Goal: Information Seeking & Learning: Learn about a topic

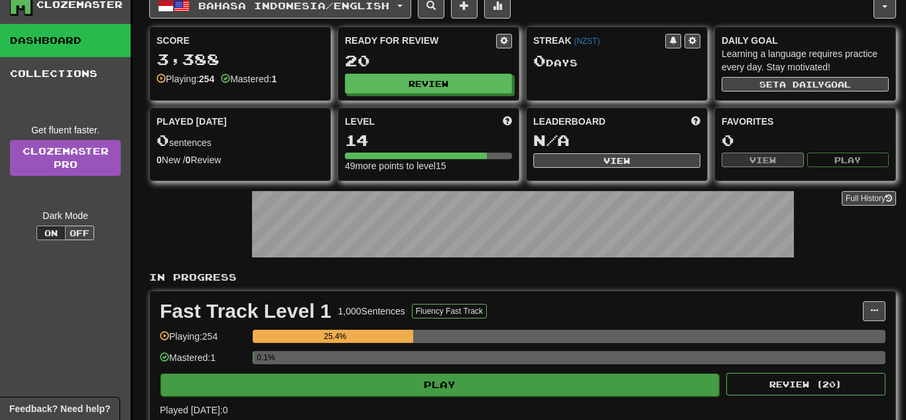
scroll to position [44, 0]
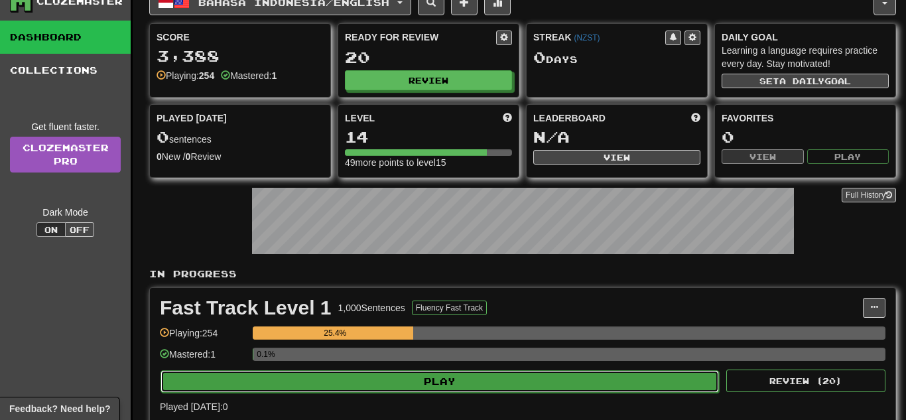
click at [393, 374] on button "Play" at bounding box center [440, 381] width 559 height 23
select select "**"
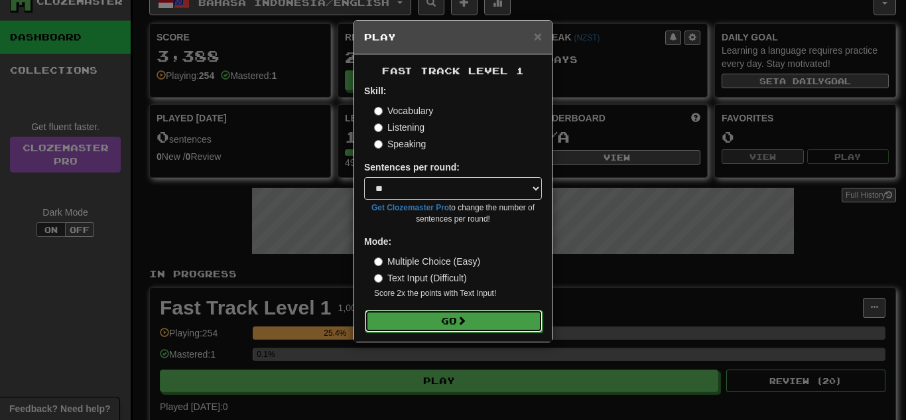
click at [433, 320] on button "Go" at bounding box center [454, 321] width 178 height 23
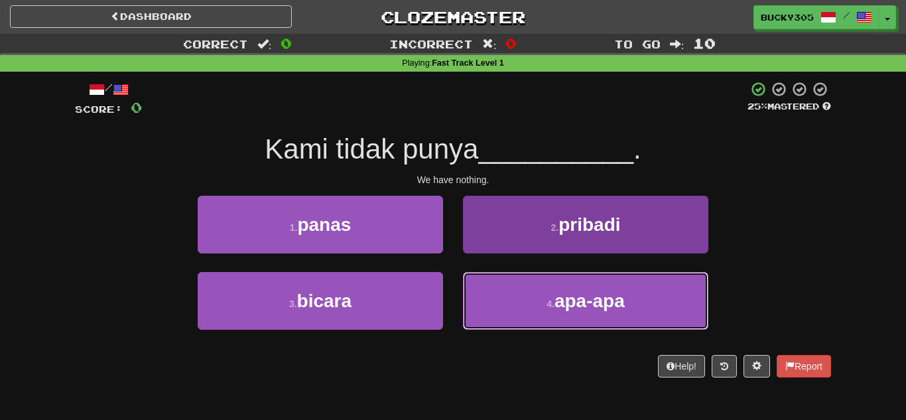
click at [609, 277] on button "4 . apa-apa" at bounding box center [585, 301] width 245 height 58
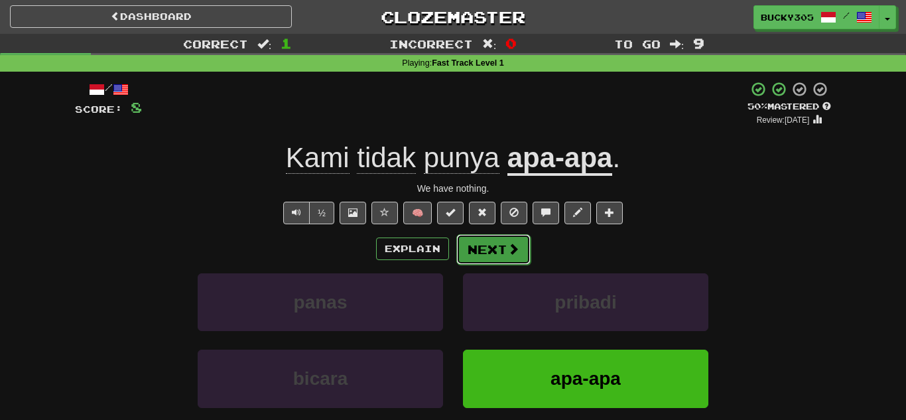
click at [497, 250] on button "Next" at bounding box center [493, 249] width 74 height 31
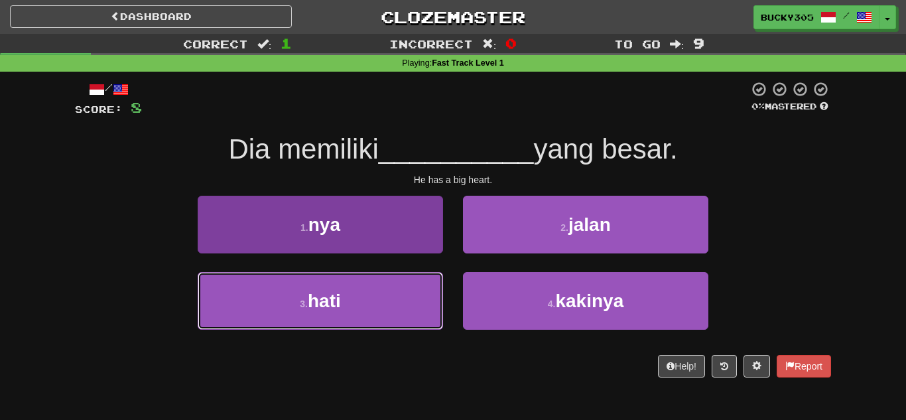
click at [321, 316] on button "3 . hati" at bounding box center [320, 301] width 245 height 58
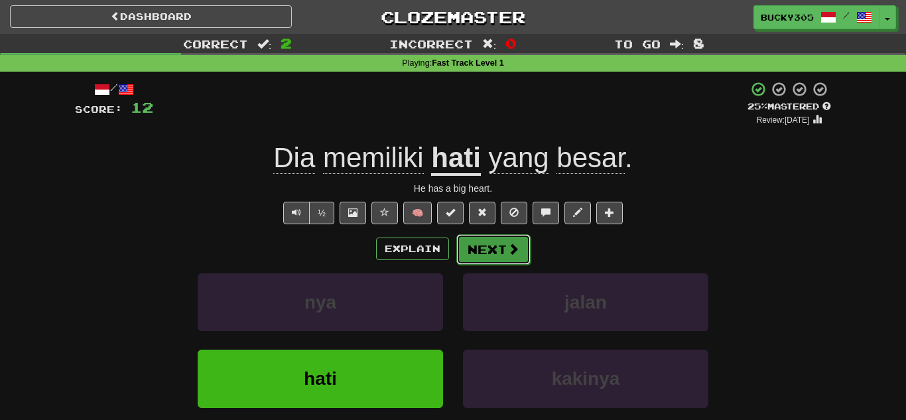
click at [503, 256] on button "Next" at bounding box center [493, 249] width 74 height 31
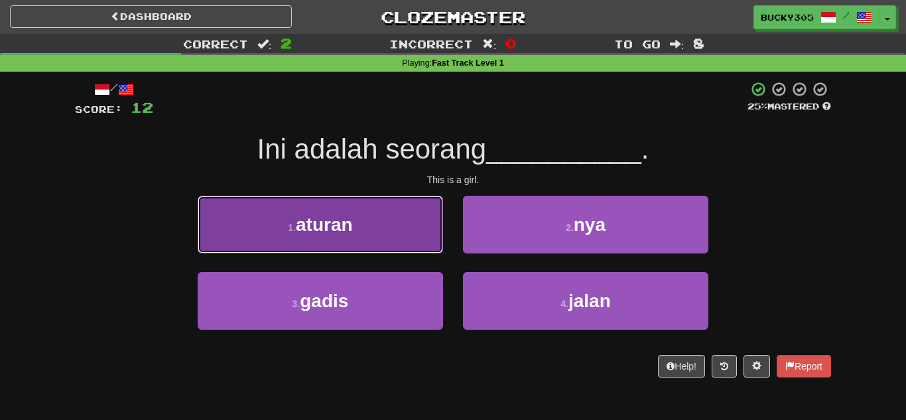
click at [350, 228] on span "aturan" at bounding box center [324, 224] width 57 height 21
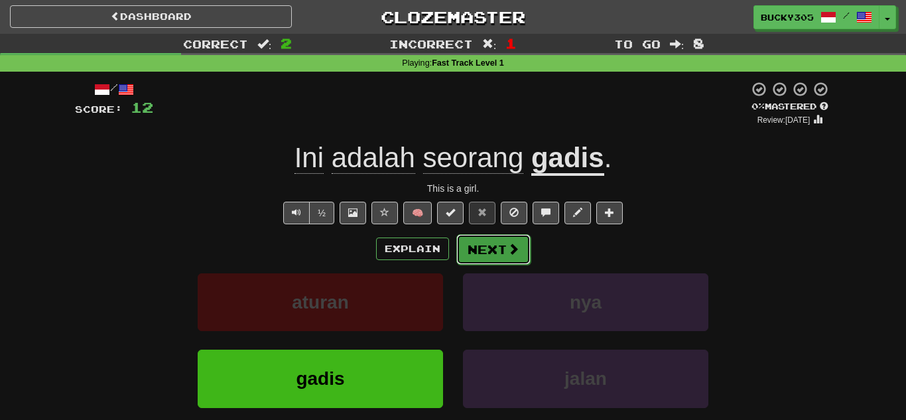
click at [478, 254] on button "Next" at bounding box center [493, 249] width 74 height 31
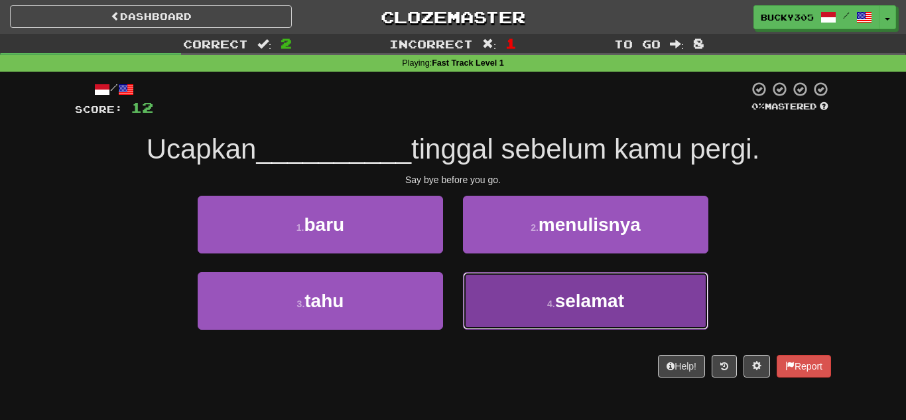
click at [539, 304] on button "4 . selamat" at bounding box center [585, 301] width 245 height 58
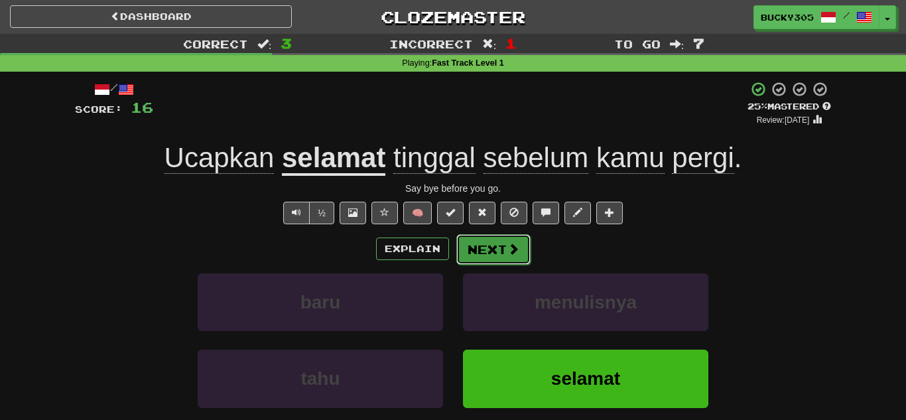
click at [488, 252] on button "Next" at bounding box center [493, 249] width 74 height 31
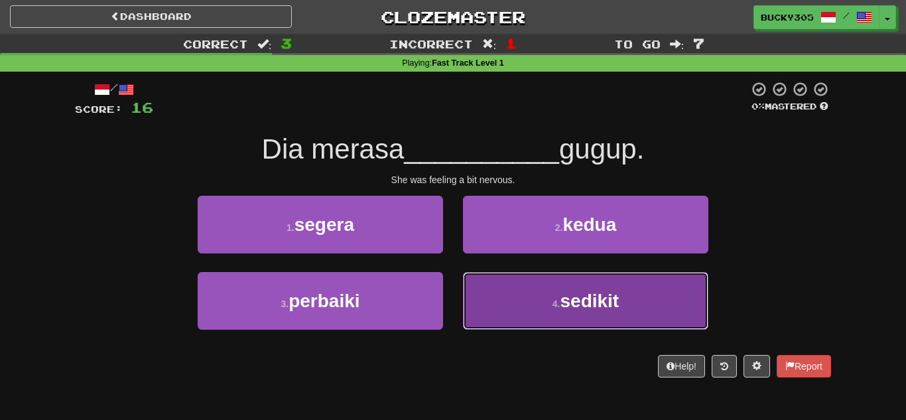
click at [569, 319] on button "4 . sedikit" at bounding box center [585, 301] width 245 height 58
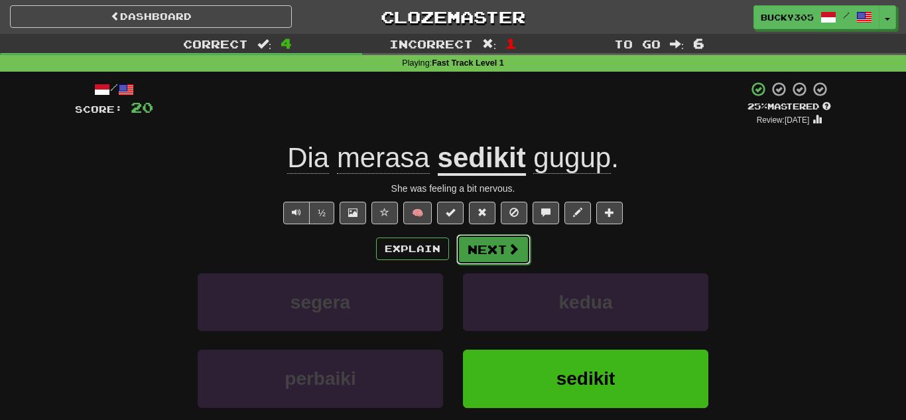
click at [472, 249] on button "Next" at bounding box center [493, 249] width 74 height 31
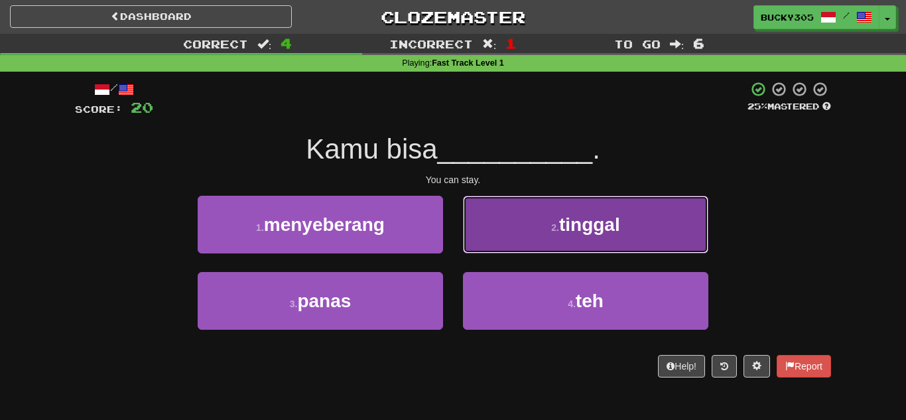
click at [566, 230] on span "tinggal" at bounding box center [589, 224] width 61 height 21
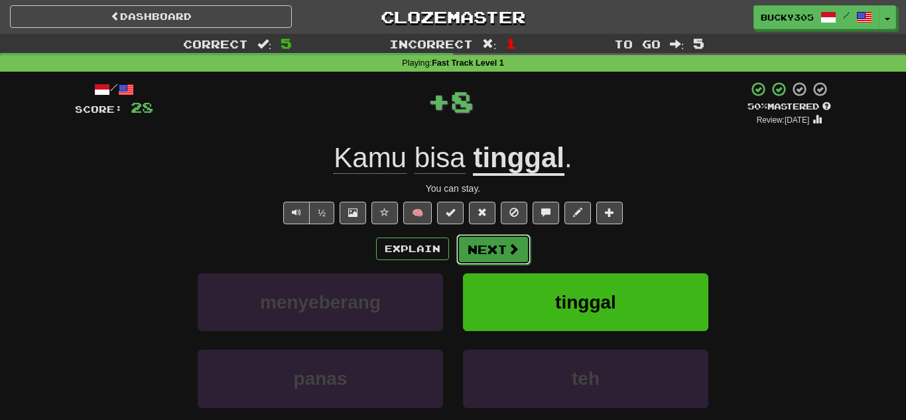
click at [491, 247] on button "Next" at bounding box center [493, 249] width 74 height 31
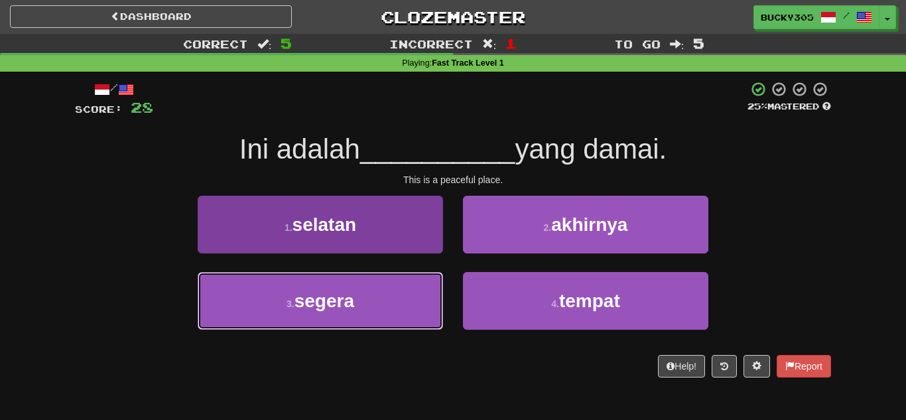
click at [362, 306] on button "3 . segera" at bounding box center [320, 301] width 245 height 58
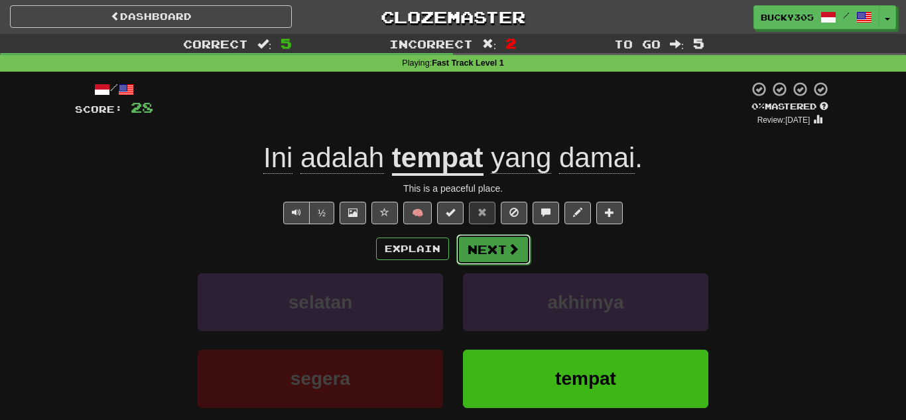
click at [494, 254] on button "Next" at bounding box center [493, 249] width 74 height 31
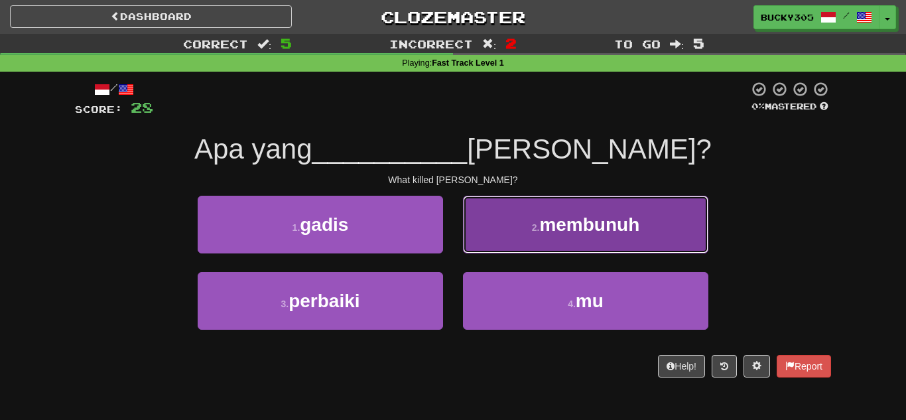
click at [513, 220] on button "2 . membunuh" at bounding box center [585, 225] width 245 height 58
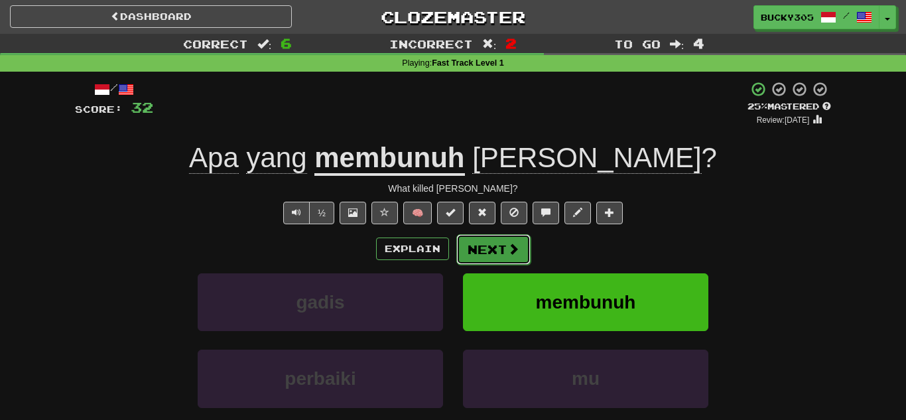
click at [496, 250] on button "Next" at bounding box center [493, 249] width 74 height 31
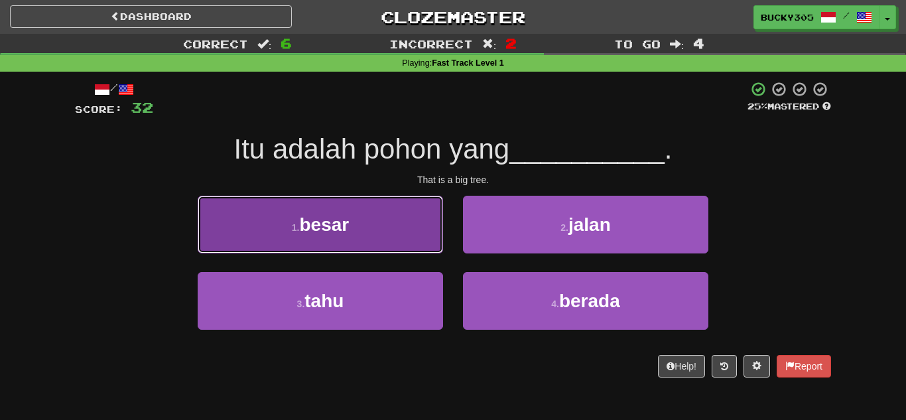
click at [366, 232] on button "1 . besar" at bounding box center [320, 225] width 245 height 58
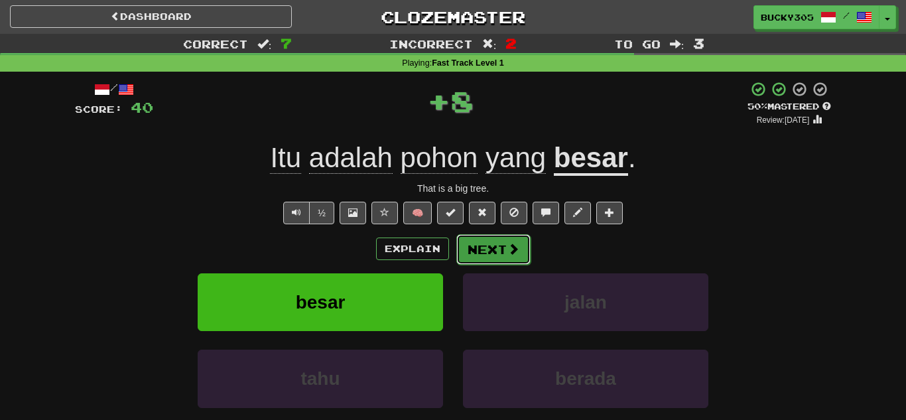
click at [496, 248] on button "Next" at bounding box center [493, 249] width 74 height 31
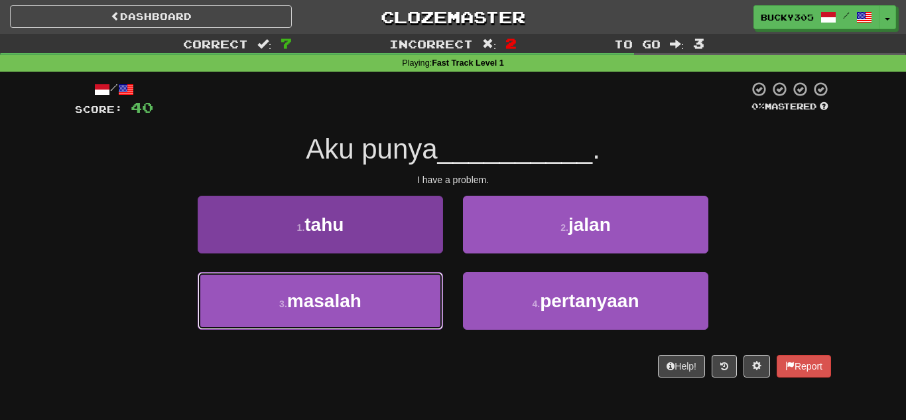
click at [379, 298] on button "3 . masalah" at bounding box center [320, 301] width 245 height 58
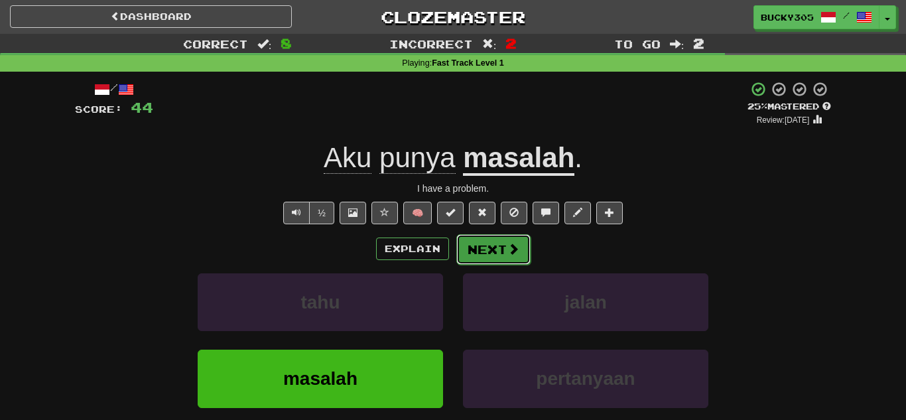
click at [496, 252] on button "Next" at bounding box center [493, 249] width 74 height 31
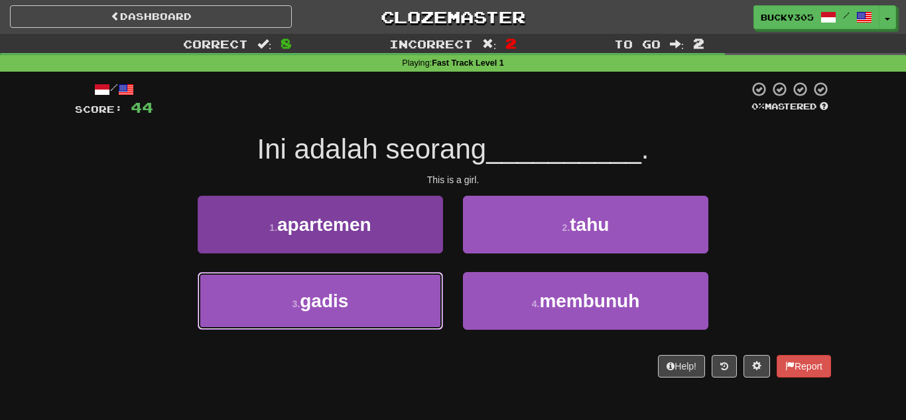
click at [289, 300] on button "3 . gadis" at bounding box center [320, 301] width 245 height 58
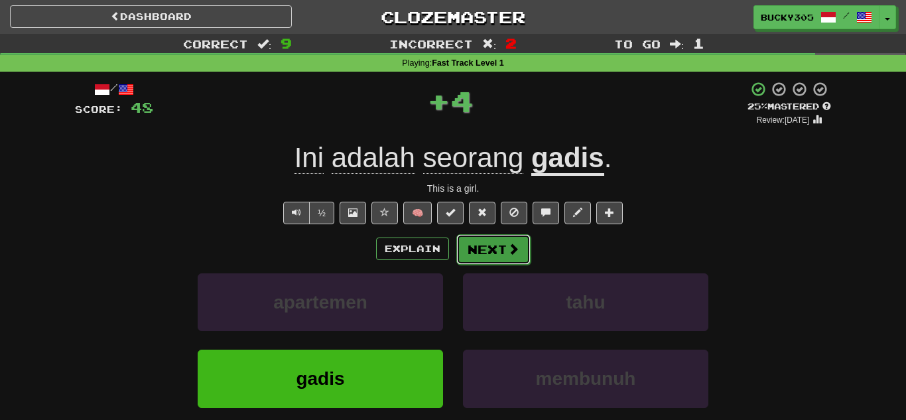
click at [476, 247] on button "Next" at bounding box center [493, 249] width 74 height 31
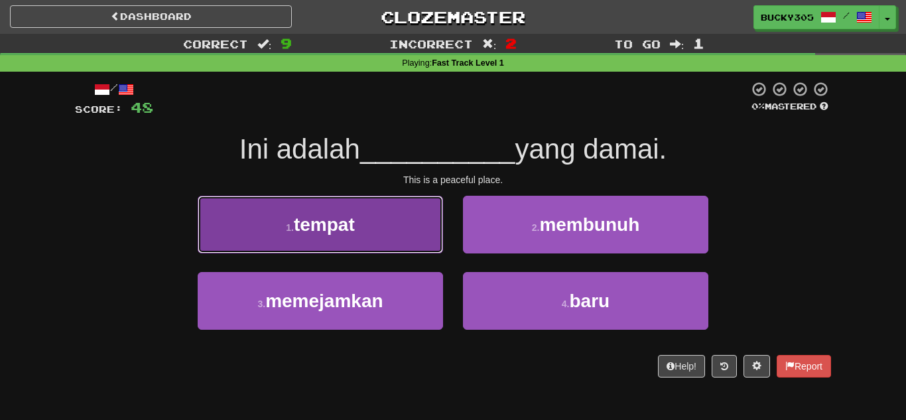
click at [305, 235] on span "tempat" at bounding box center [324, 224] width 61 height 21
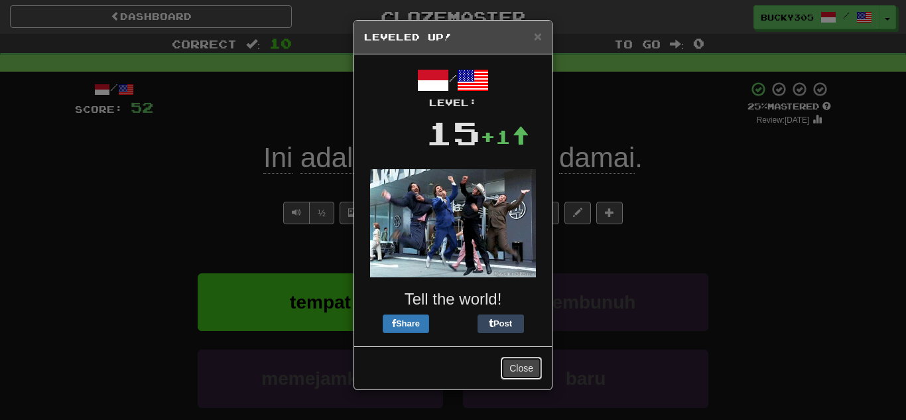
click at [513, 369] on button "Close" at bounding box center [521, 368] width 41 height 23
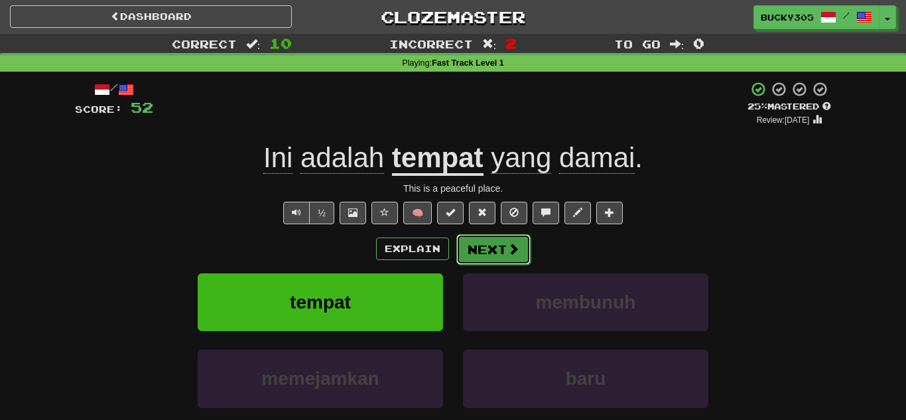
click at [500, 244] on button "Next" at bounding box center [493, 249] width 74 height 31
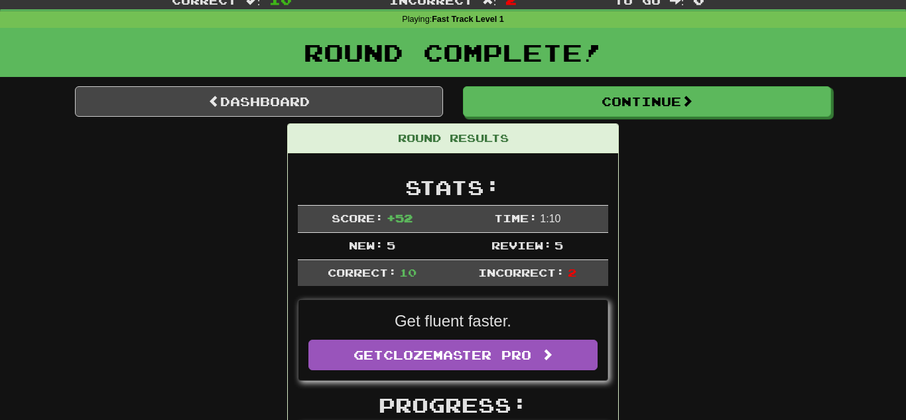
scroll to position [43, 0]
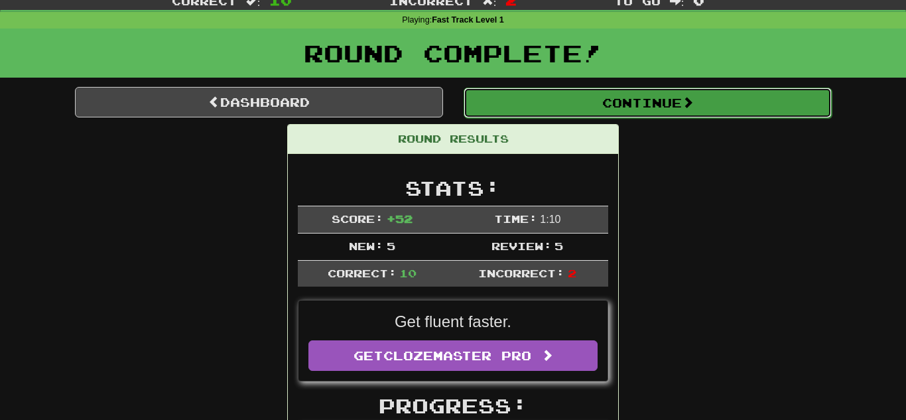
click at [624, 105] on button "Continue" at bounding box center [648, 103] width 368 height 31
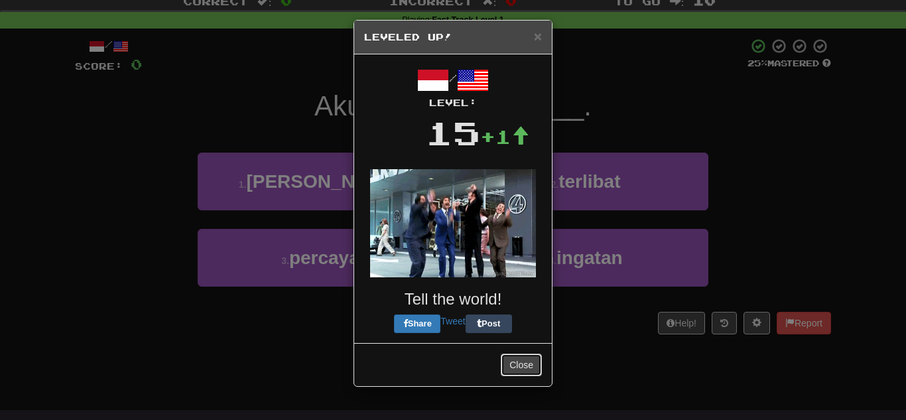
click at [527, 370] on button "Close" at bounding box center [521, 365] width 41 height 23
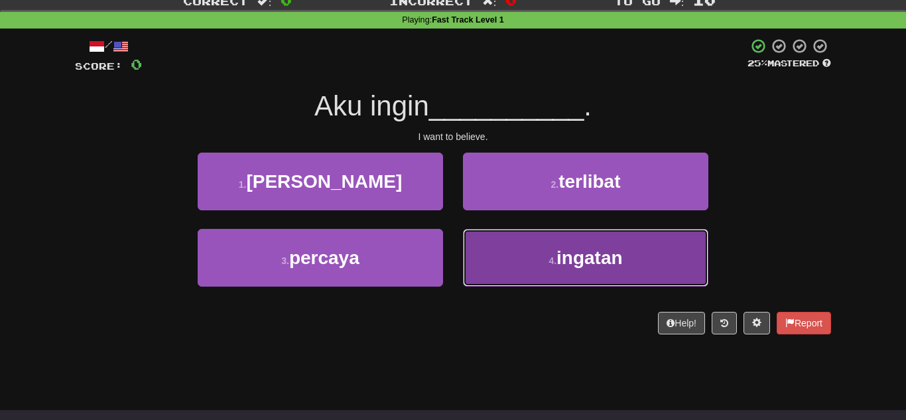
click at [541, 257] on button "4 . [GEOGRAPHIC_DATA]" at bounding box center [585, 258] width 245 height 58
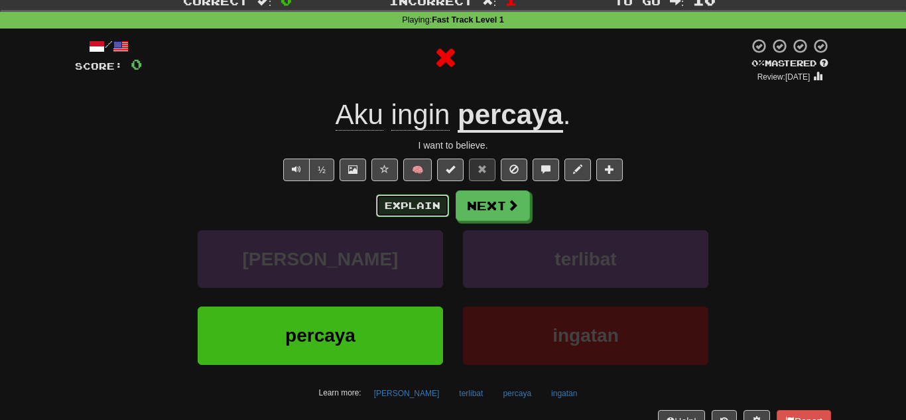
click at [423, 211] on button "Explain" at bounding box center [412, 205] width 73 height 23
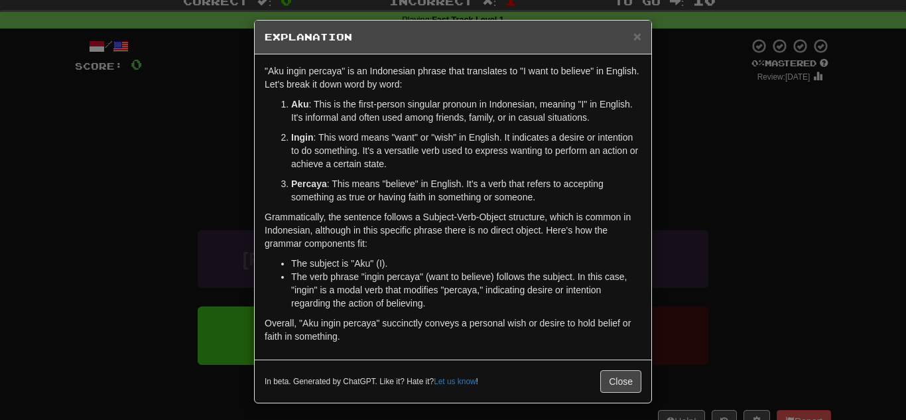
click at [125, 267] on div "× Explanation "Aku ingin percaya" is an Indonesian phrase that translates to "I…" at bounding box center [453, 210] width 906 height 420
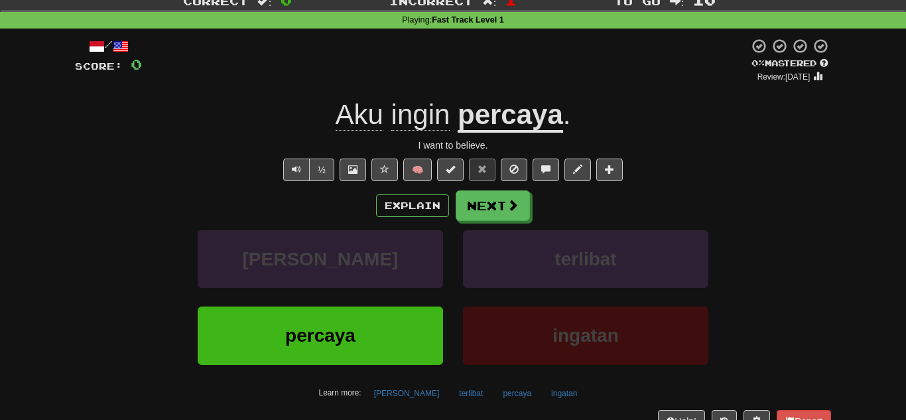
click at [486, 224] on div "Explain Next [PERSON_NAME] terlibat percaya ingatan Learn more: [PERSON_NAME] t…" at bounding box center [453, 296] width 756 height 213
click at [488, 210] on button "Next" at bounding box center [493, 206] width 74 height 31
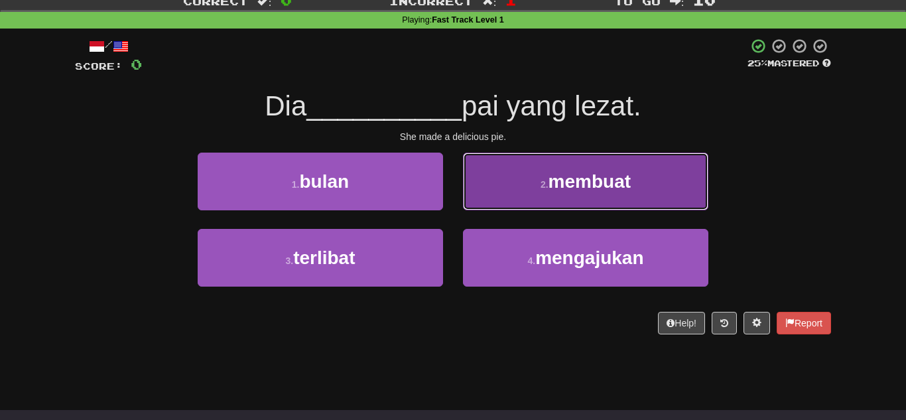
click at [569, 168] on button "2 . membuat" at bounding box center [585, 182] width 245 height 58
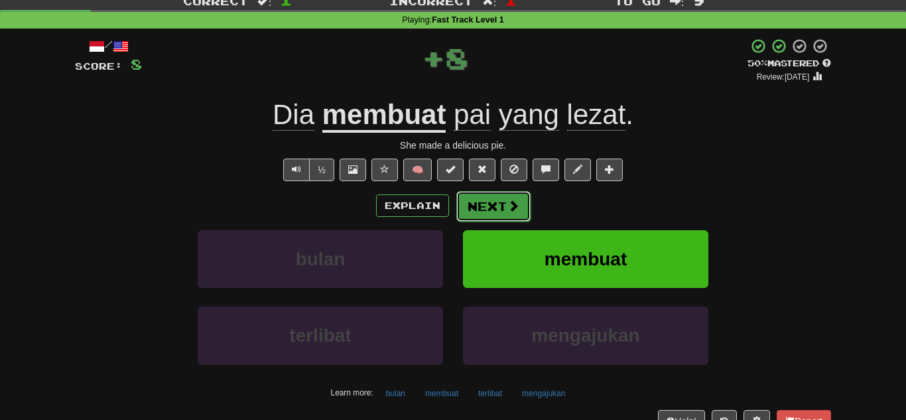
click at [504, 210] on button "Next" at bounding box center [493, 206] width 74 height 31
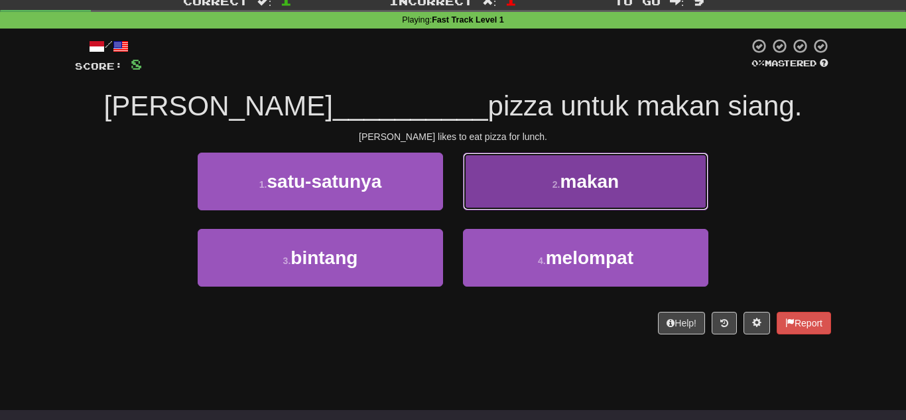
click at [591, 208] on button "2 . makan" at bounding box center [585, 182] width 245 height 58
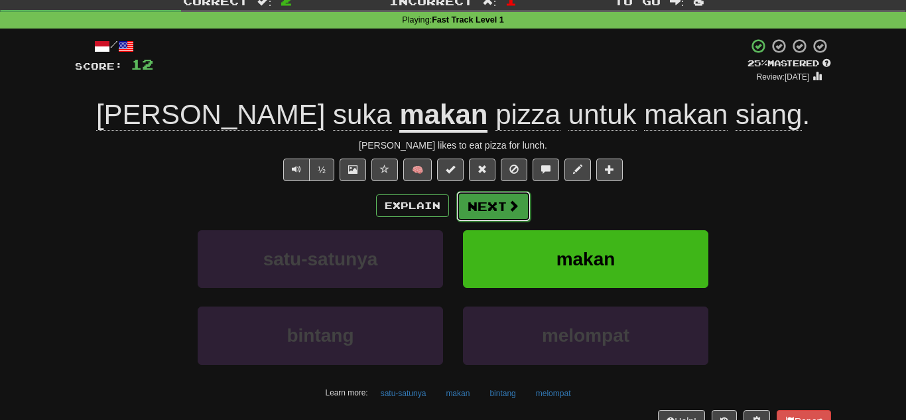
click at [492, 210] on button "Next" at bounding box center [493, 206] width 74 height 31
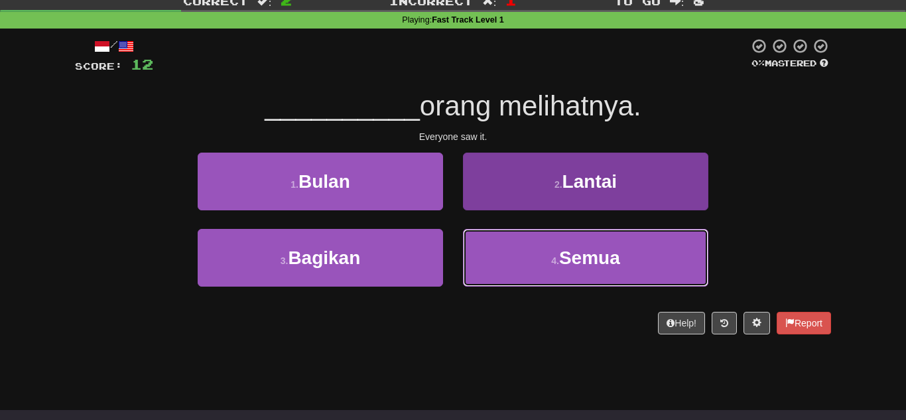
click at [547, 257] on button "4 . Semua" at bounding box center [585, 258] width 245 height 58
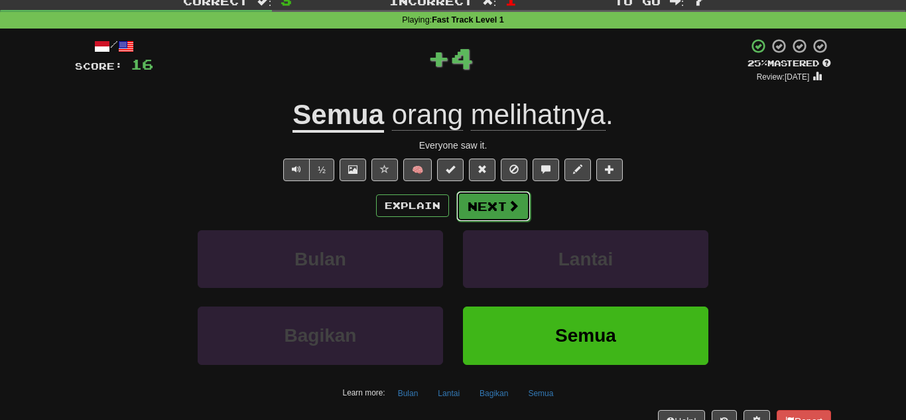
click at [492, 212] on button "Next" at bounding box center [493, 206] width 74 height 31
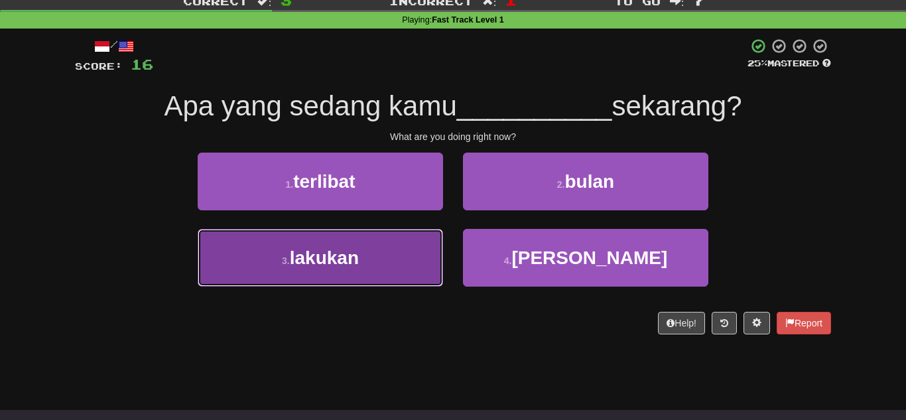
click at [336, 262] on span "lakukan" at bounding box center [324, 257] width 69 height 21
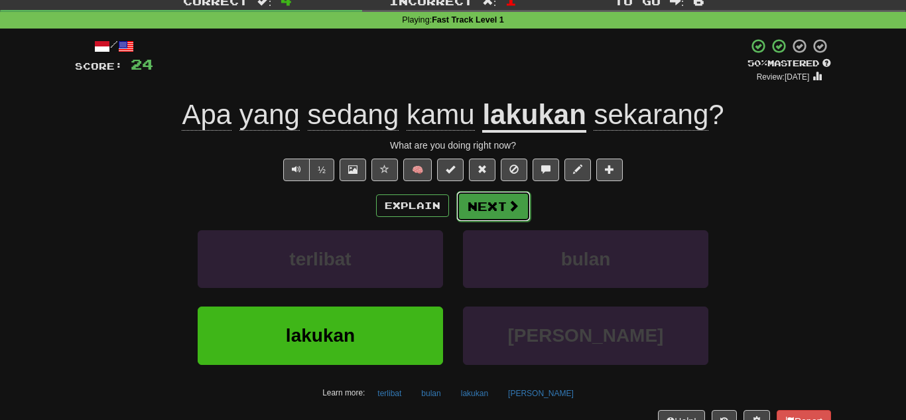
click at [506, 216] on button "Next" at bounding box center [493, 206] width 74 height 31
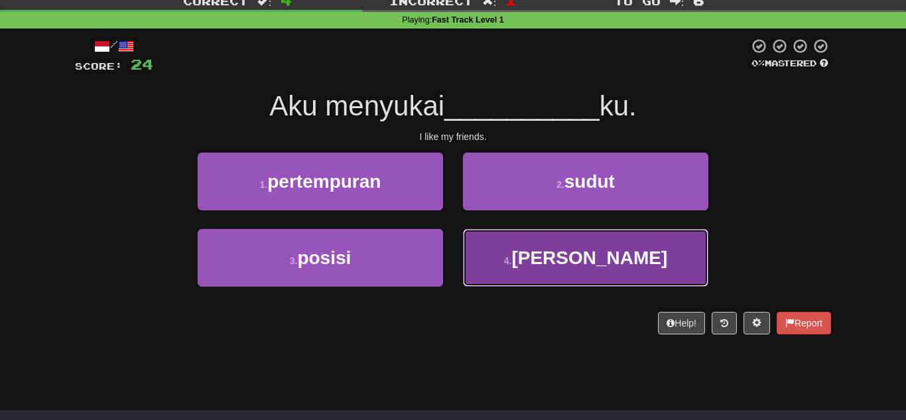
click at [602, 266] on span "[PERSON_NAME]" at bounding box center [589, 257] width 156 height 21
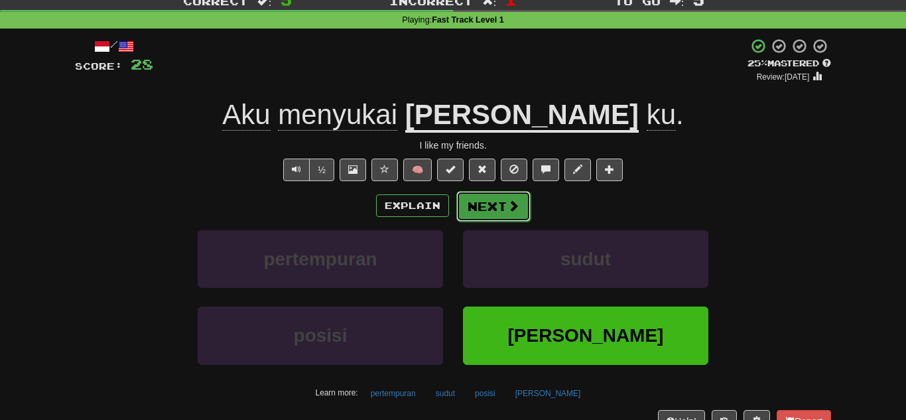
click at [496, 213] on button "Next" at bounding box center [493, 206] width 74 height 31
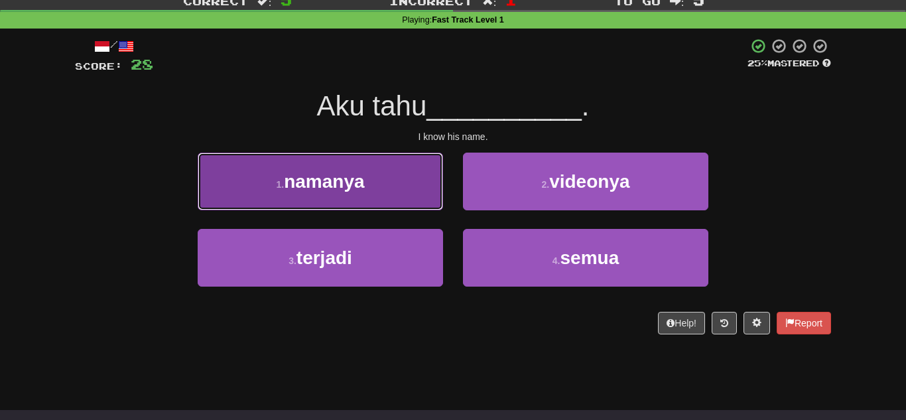
click at [371, 180] on button "1 . namanya" at bounding box center [320, 182] width 245 height 58
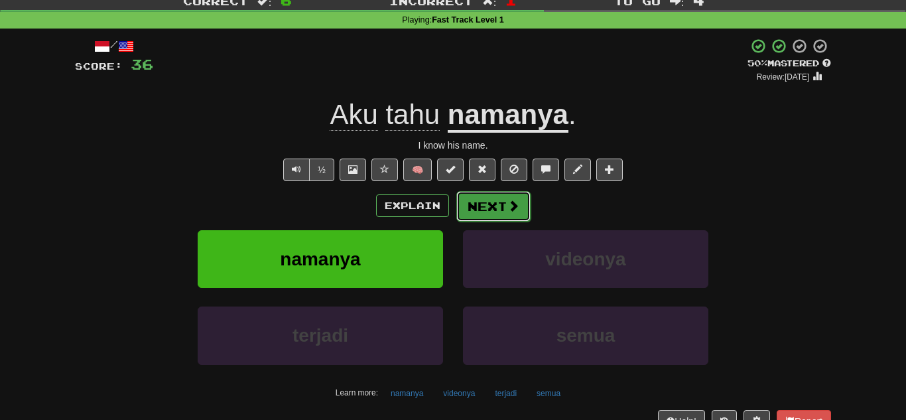
click at [483, 212] on button "Next" at bounding box center [493, 206] width 74 height 31
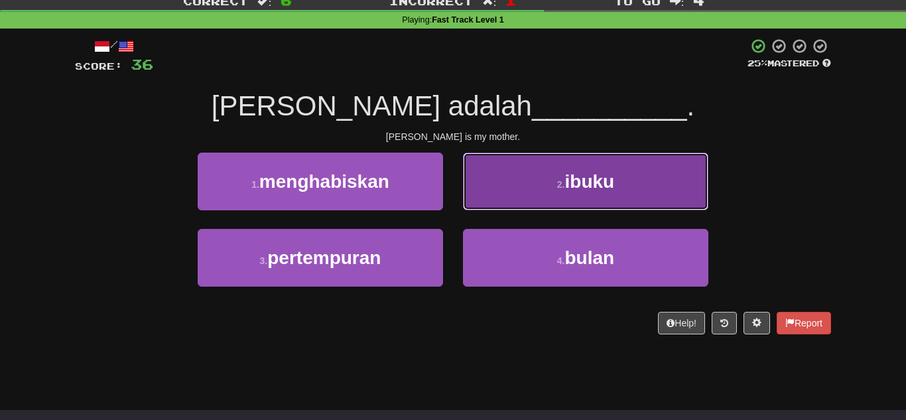
click at [590, 185] on span "ibuku" at bounding box center [590, 181] width 50 height 21
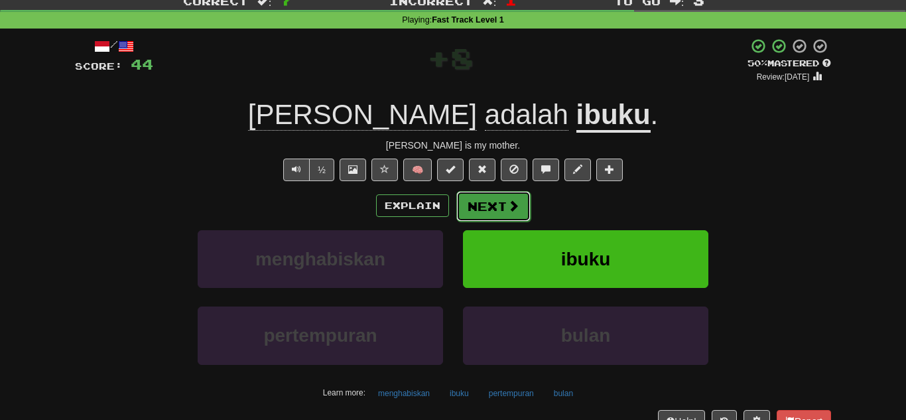
click at [496, 206] on button "Next" at bounding box center [493, 206] width 74 height 31
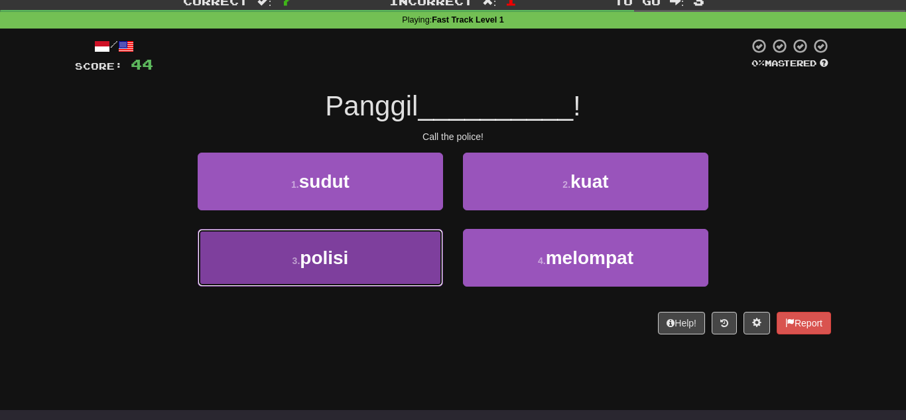
click at [309, 256] on span "polisi" at bounding box center [324, 257] width 48 height 21
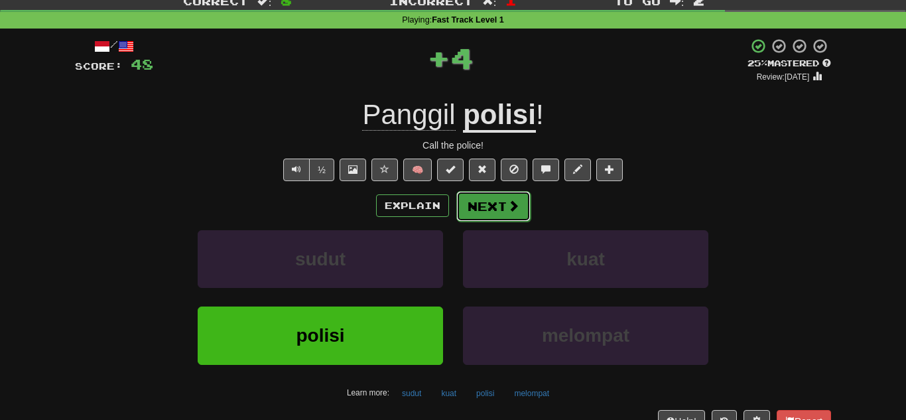
click at [507, 204] on span at bounding box center [513, 206] width 12 height 12
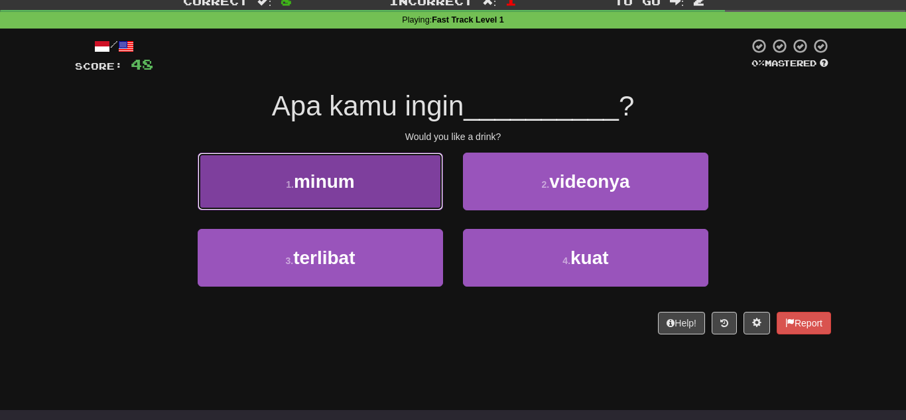
click at [320, 188] on span "minum" at bounding box center [324, 181] width 61 height 21
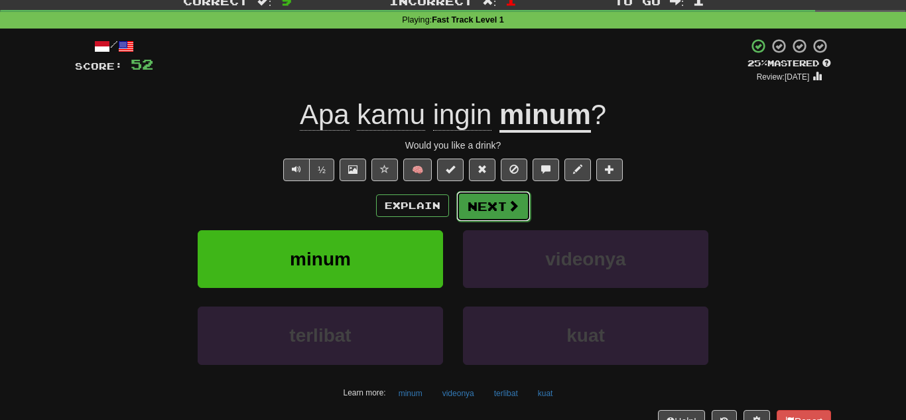
click at [495, 204] on button "Next" at bounding box center [493, 206] width 74 height 31
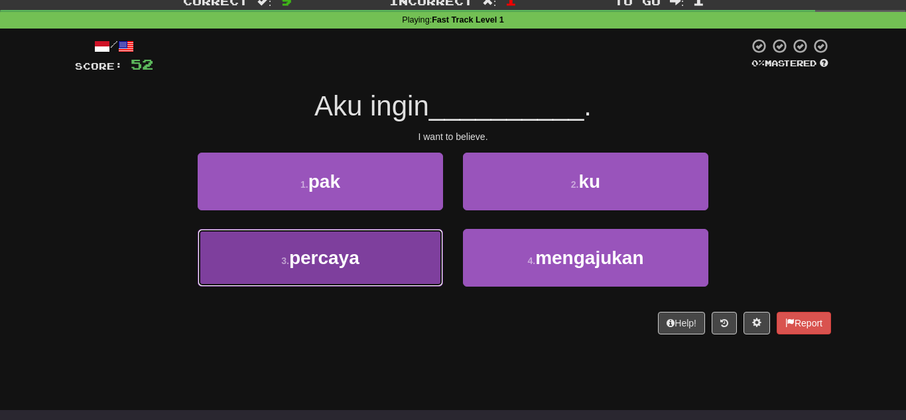
click at [362, 274] on button "3 . percaya" at bounding box center [320, 258] width 245 height 58
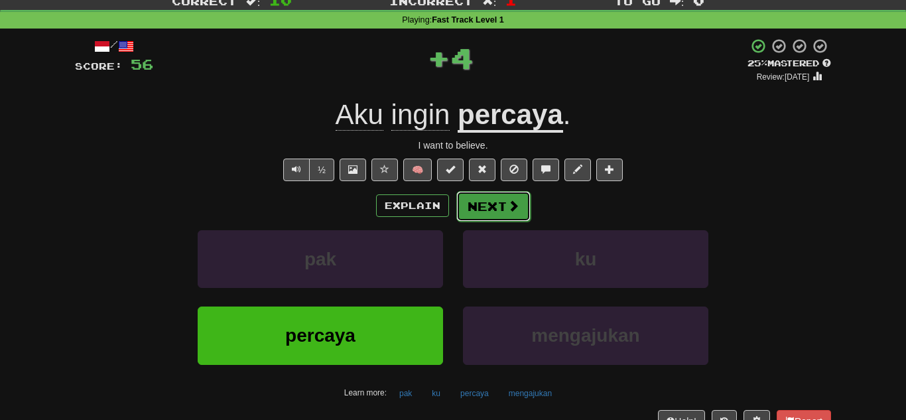
click at [490, 213] on button "Next" at bounding box center [493, 206] width 74 height 31
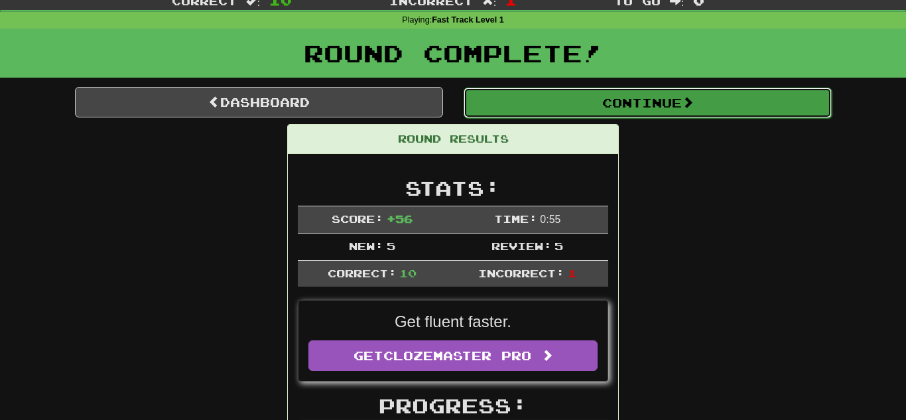
click at [668, 108] on button "Continue" at bounding box center [648, 103] width 368 height 31
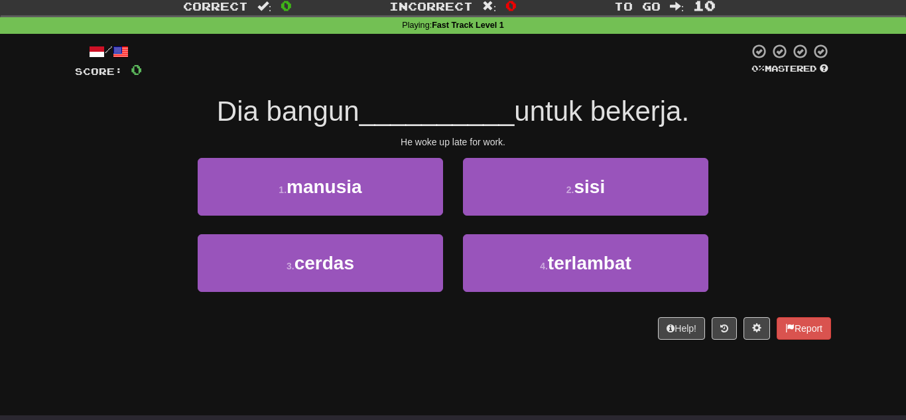
scroll to position [36, 0]
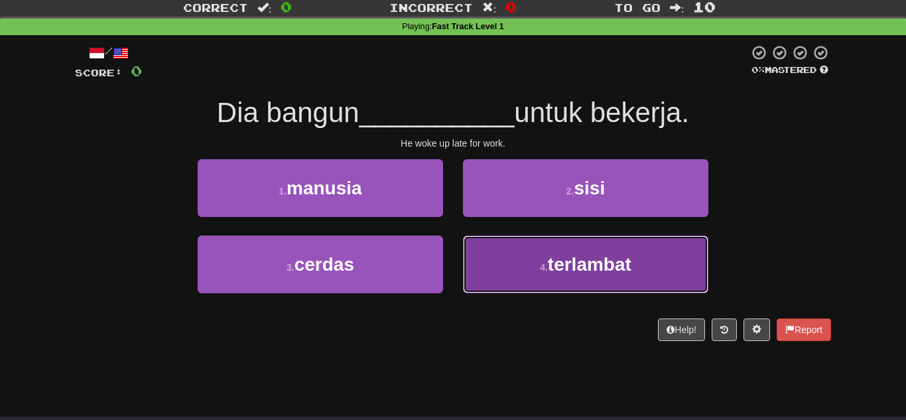
click at [571, 263] on span "terlambat" at bounding box center [590, 264] width 84 height 21
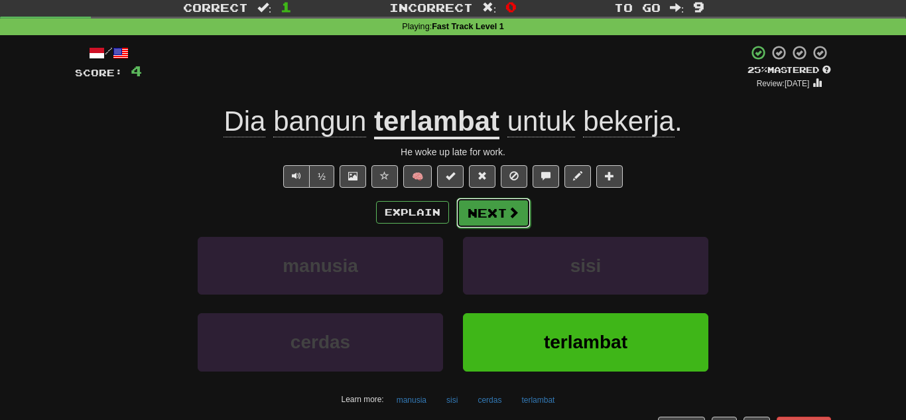
click at [495, 220] on button "Next" at bounding box center [493, 213] width 74 height 31
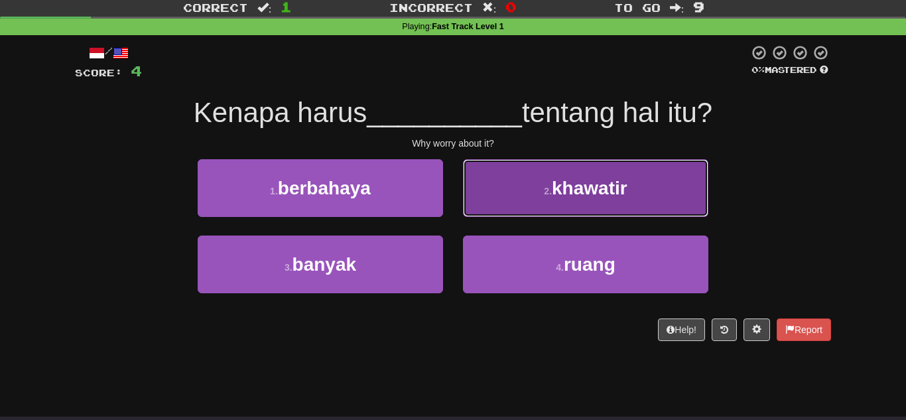
click at [647, 184] on button "2 . khawatir" at bounding box center [585, 188] width 245 height 58
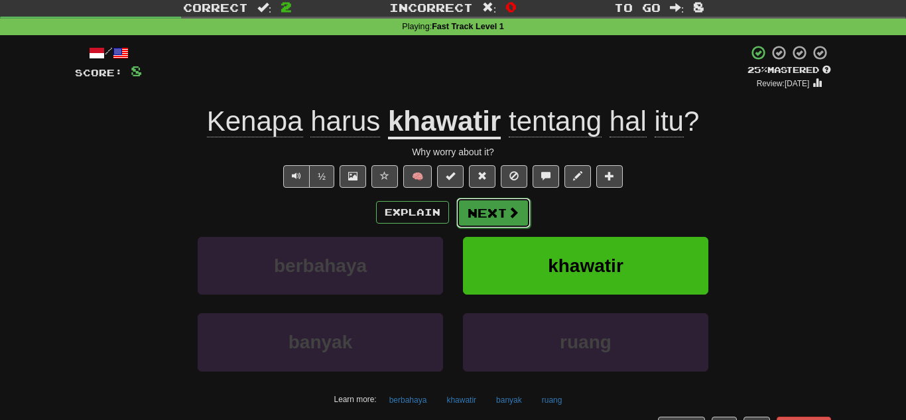
click at [502, 217] on button "Next" at bounding box center [493, 213] width 74 height 31
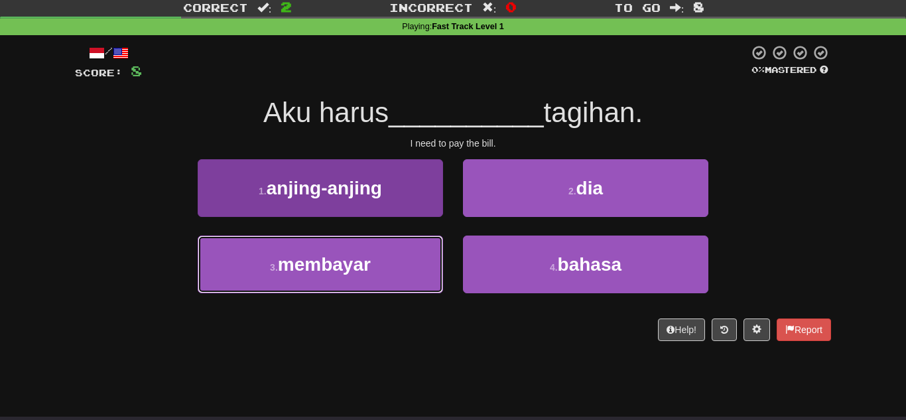
click at [375, 269] on button "3 . membayar" at bounding box center [320, 264] width 245 height 58
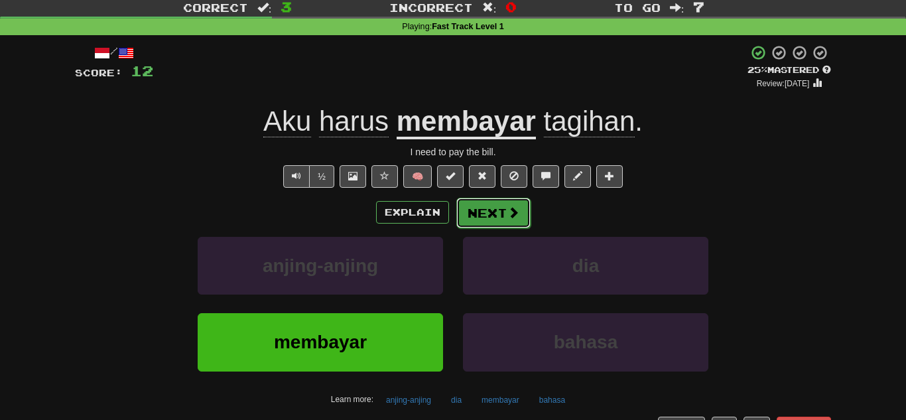
click at [494, 219] on button "Next" at bounding box center [493, 213] width 74 height 31
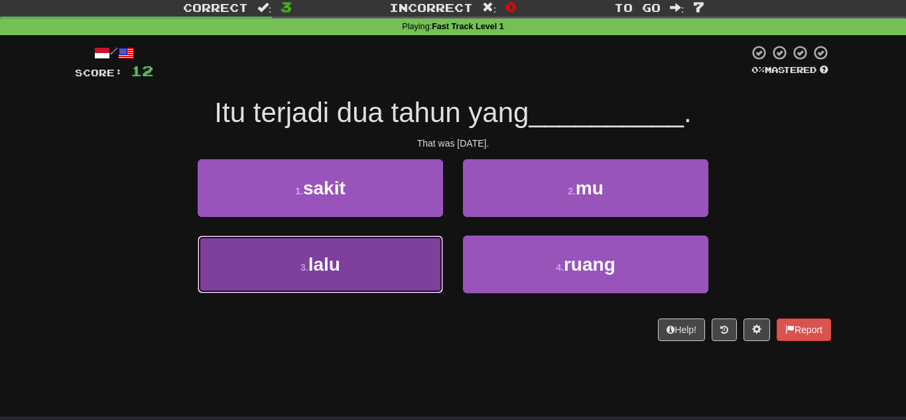
click at [362, 255] on button "3 . lalu" at bounding box center [320, 264] width 245 height 58
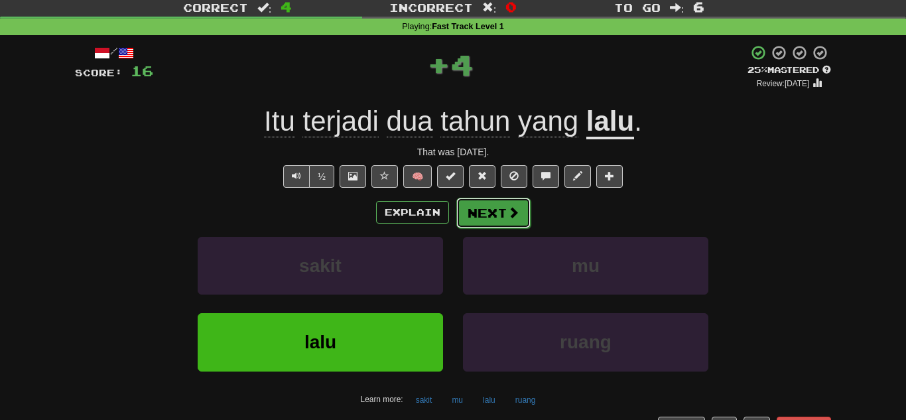
click at [494, 204] on button "Next" at bounding box center [493, 213] width 74 height 31
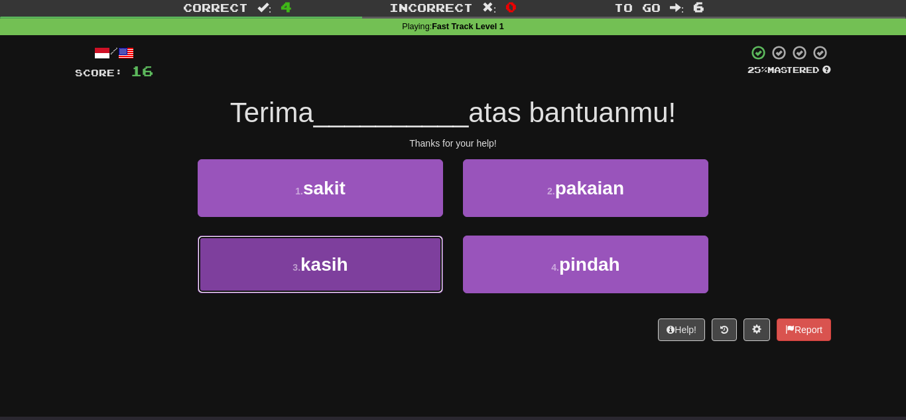
click at [342, 262] on span "kasih" at bounding box center [325, 264] width 48 height 21
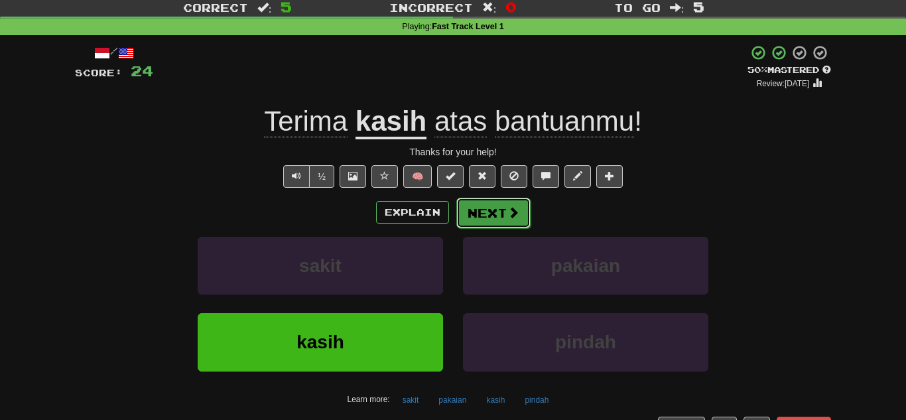
click at [474, 207] on button "Next" at bounding box center [493, 213] width 74 height 31
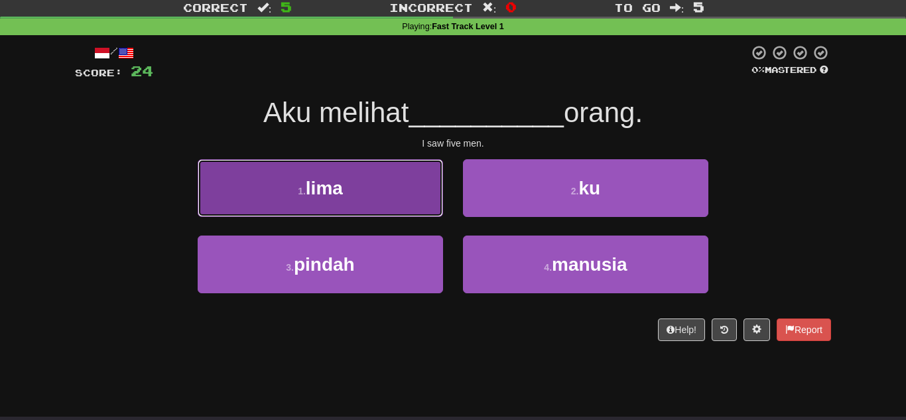
click at [348, 192] on button "1 . [GEOGRAPHIC_DATA]" at bounding box center [320, 188] width 245 height 58
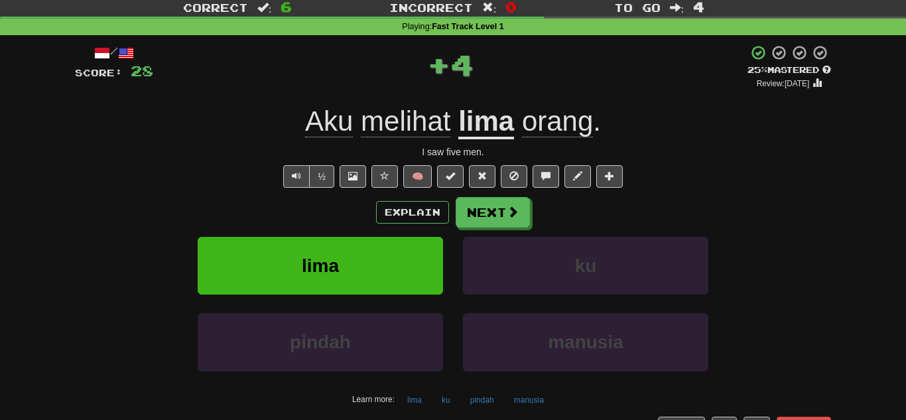
click at [484, 229] on div "Explain Next lima ku pindah manusia Learn more: lima ku pindah manusia" at bounding box center [453, 303] width 756 height 213
click at [485, 215] on button "Next" at bounding box center [493, 213] width 74 height 31
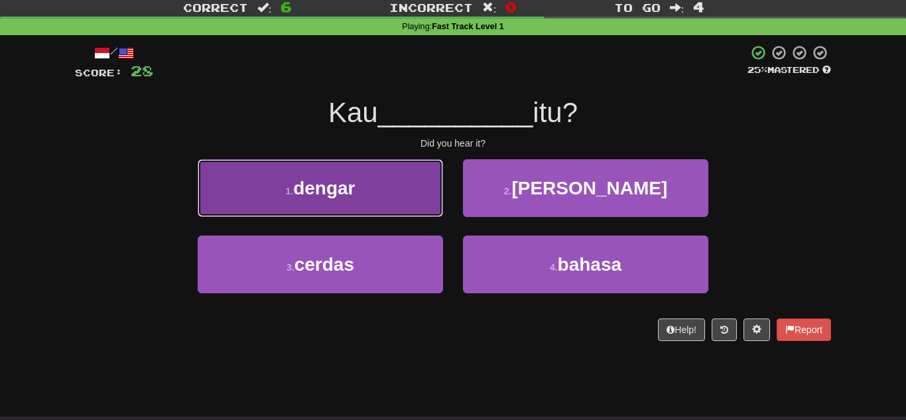
click at [355, 187] on span "dengar" at bounding box center [324, 188] width 62 height 21
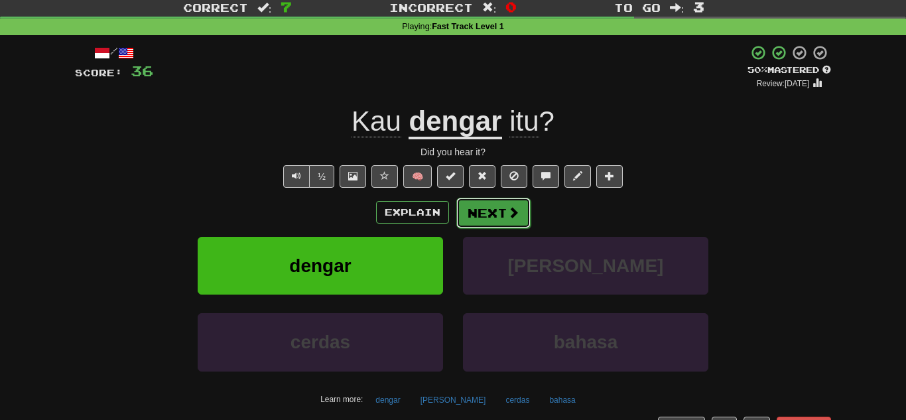
click at [496, 220] on button "Next" at bounding box center [493, 213] width 74 height 31
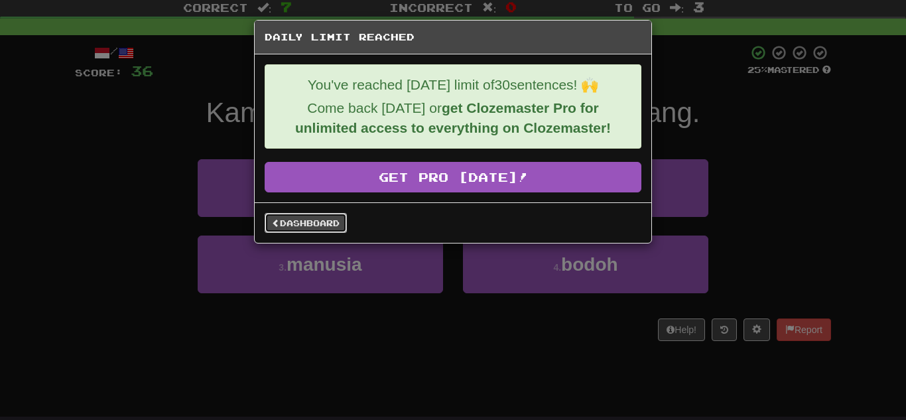
click at [296, 220] on link "Dashboard" at bounding box center [306, 223] width 82 height 20
